Goal: Entertainment & Leisure: Consume media (video, audio)

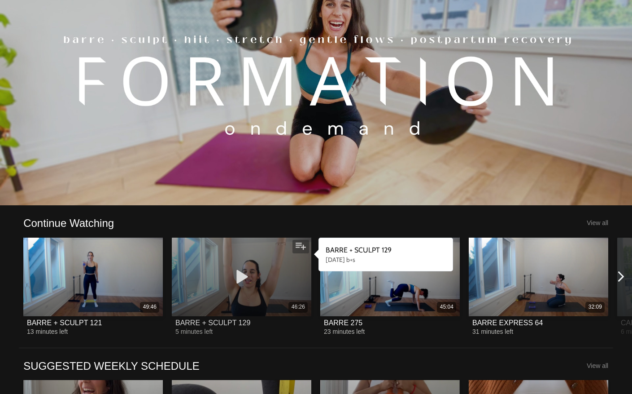
scroll to position [175, 0]
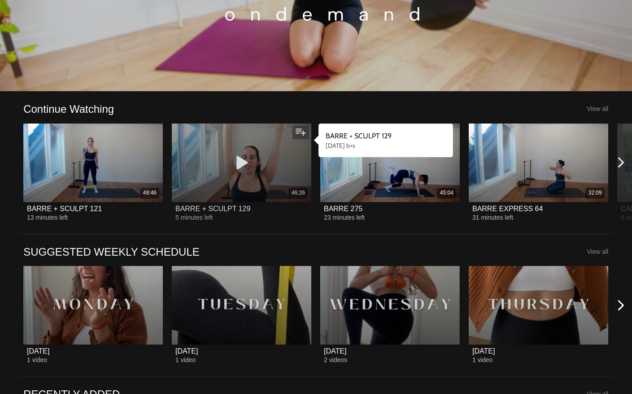
click at [209, 146] on div "46:26" at bounding box center [242, 162] width 140 height 79
